Goal: Transaction & Acquisition: Purchase product/service

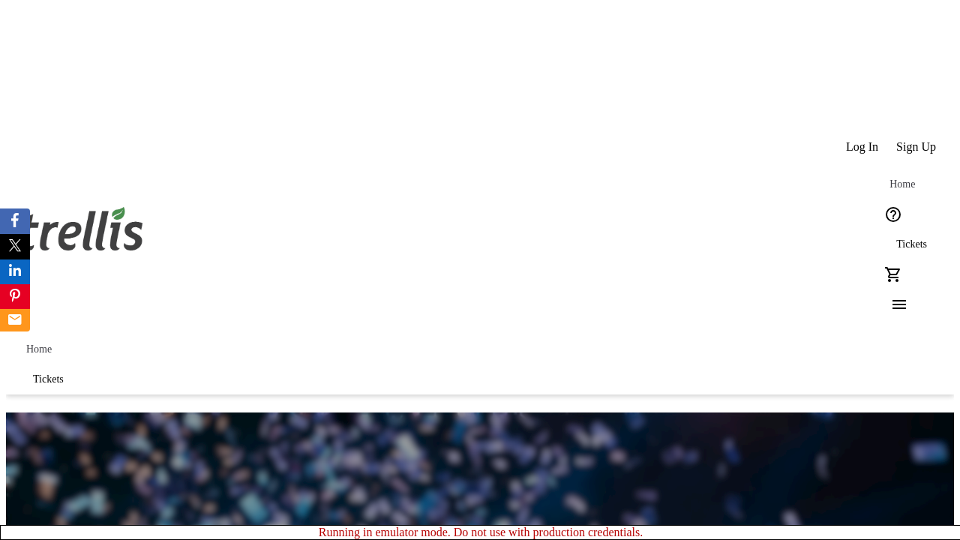
click at [896, 239] on span "Tickets" at bounding box center [911, 245] width 31 height 12
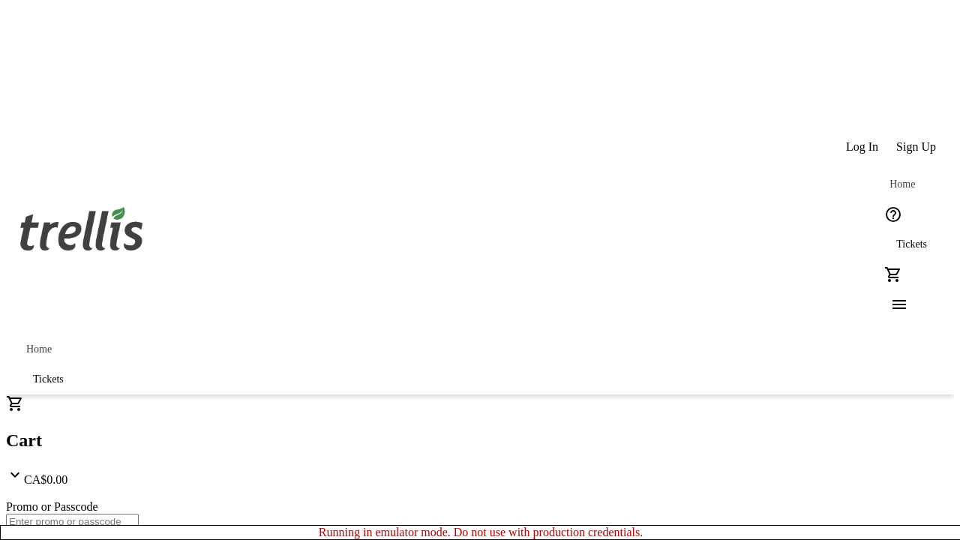
type input "1"
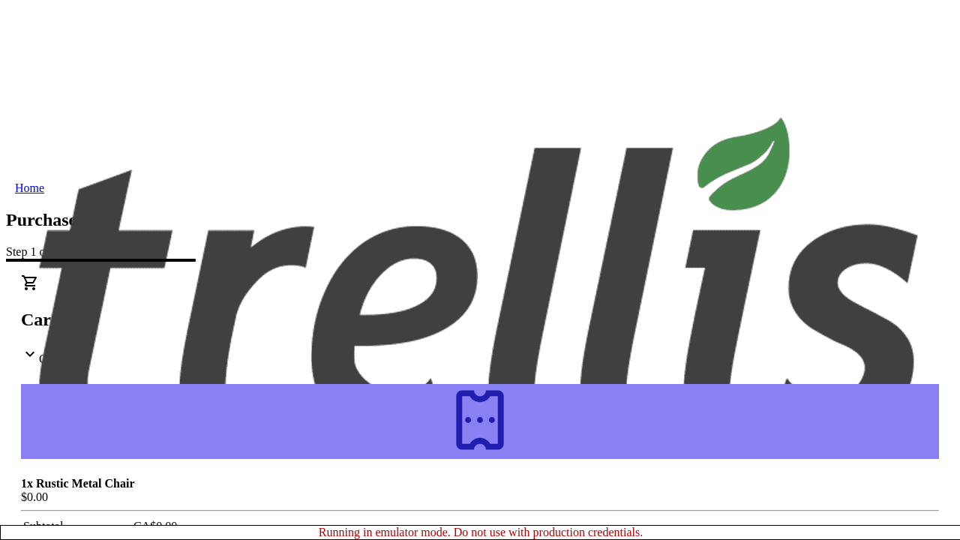
type input "[EMAIL_ADDRESS][DOMAIN_NAME]"
type input "Maximillia"
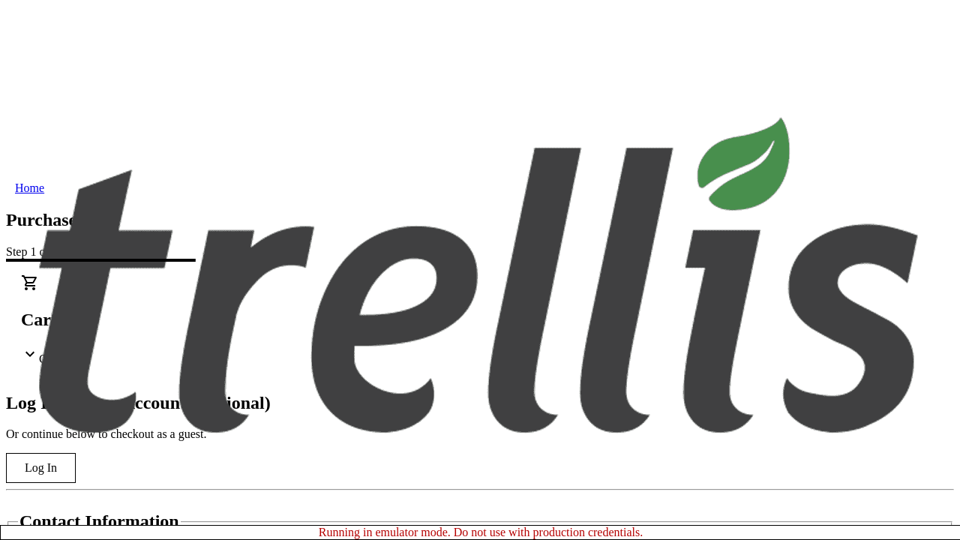
type input "[PERSON_NAME]"
